Goal: Use online tool/utility: Utilize a website feature to perform a specific function

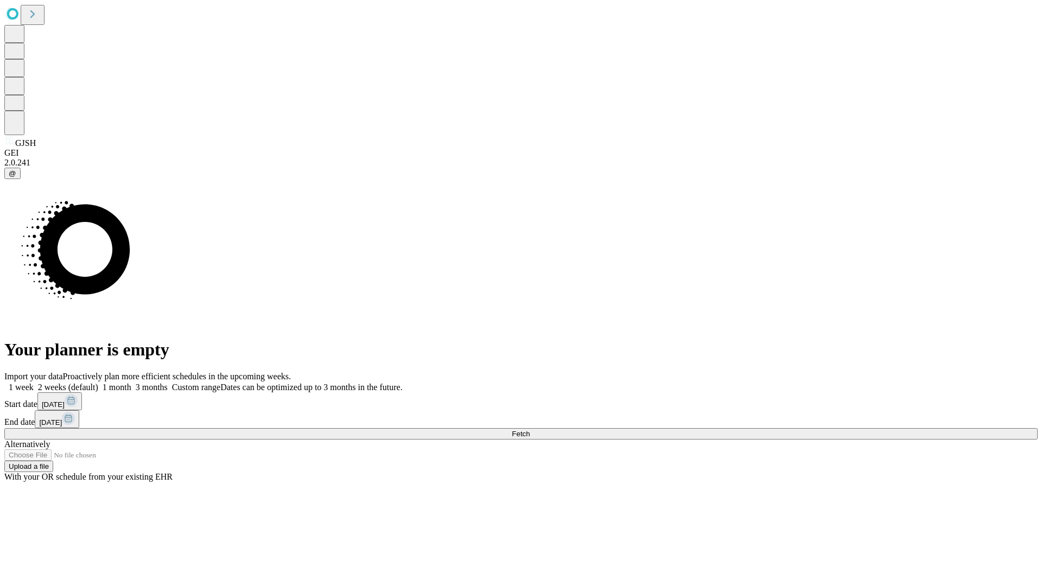
click at [530, 430] on span "Fetch" at bounding box center [521, 434] width 18 height 8
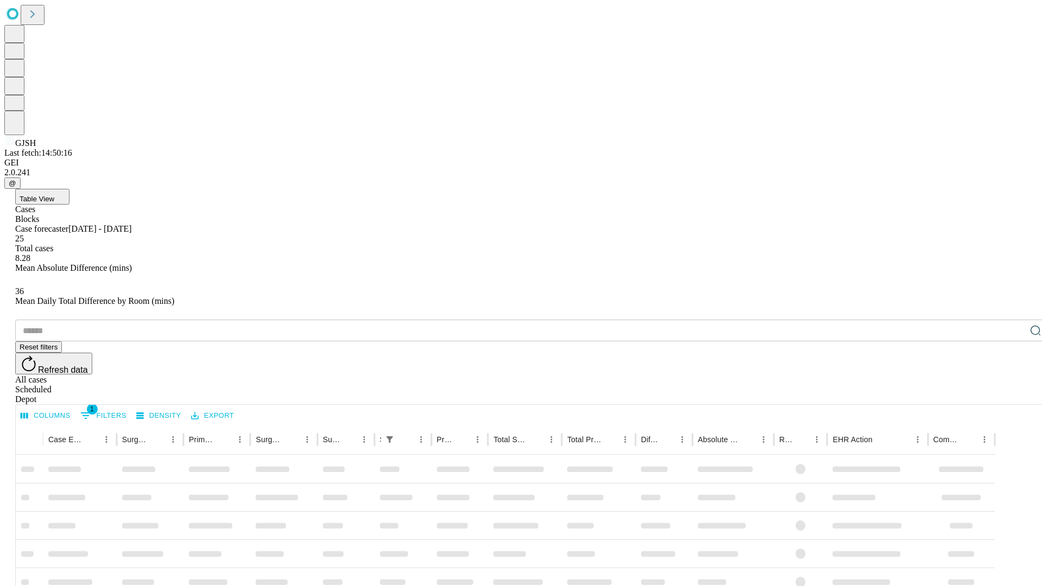
click at [54, 195] on span "Table View" at bounding box center [37, 199] width 35 height 8
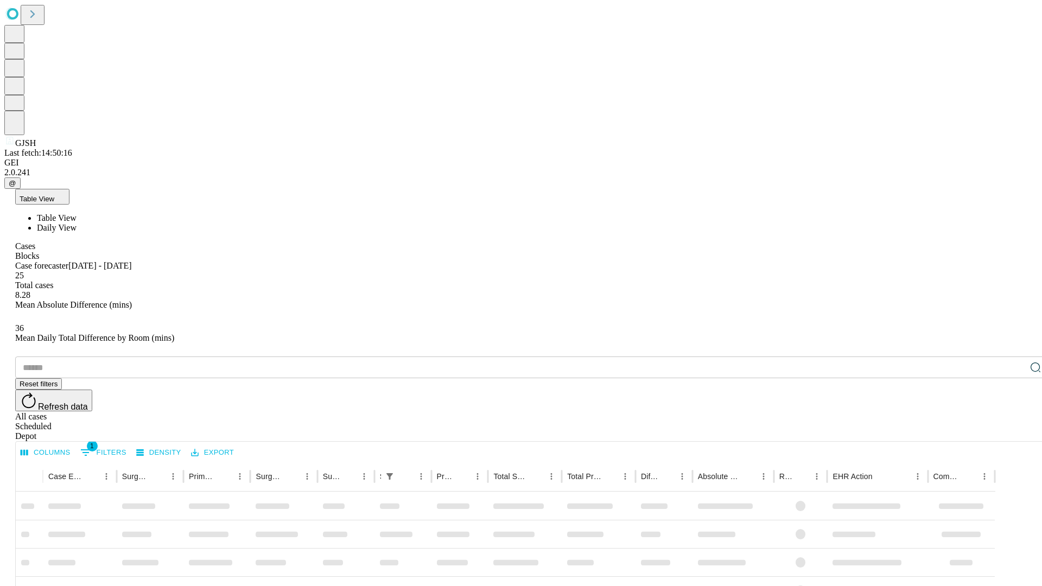
click at [76, 223] on span "Daily View" at bounding box center [57, 227] width 40 height 9
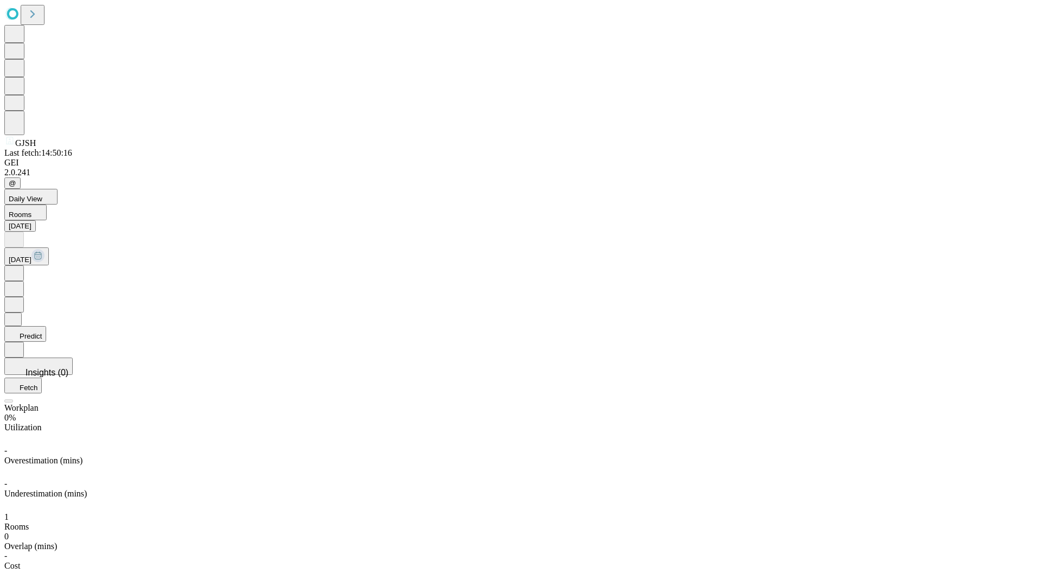
click at [46, 326] on button "Predict" at bounding box center [25, 334] width 42 height 16
